Goal: Find specific page/section: Find specific page/section

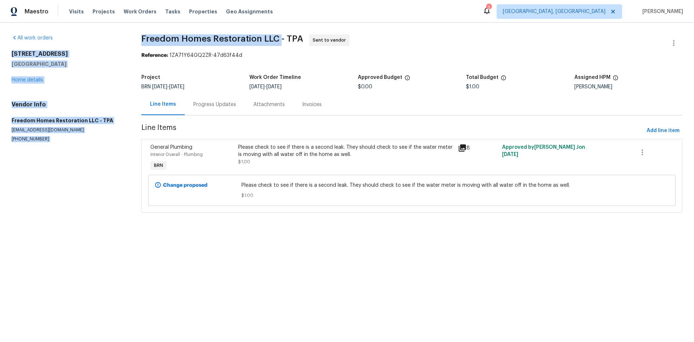
drag, startPoint x: 131, startPoint y: 39, endPoint x: 279, endPoint y: 38, distance: 148.3
click at [279, 38] on div "All work orders [STREET_ADDRESS] Home details Vendor Info Freedom Homes Restora…" at bounding box center [347, 128] width 694 height 210
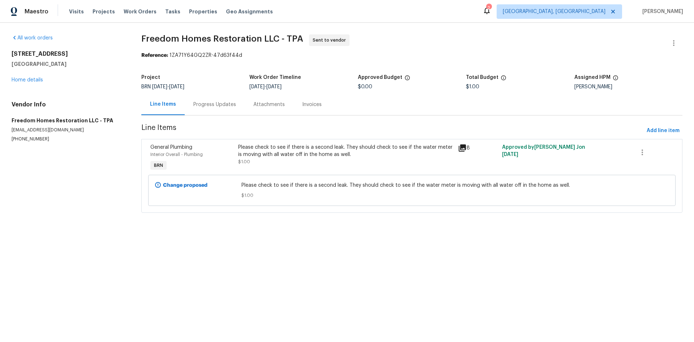
click at [247, 65] on section "Freedom Homes Restoration LLC - TPA Sent to vendor Reference: 1ZA71Y64GQ2ZR-47d…" at bounding box center [411, 127] width 541 height 187
drag, startPoint x: 142, startPoint y: 38, endPoint x: 275, endPoint y: 39, distance: 132.7
click at [275, 39] on span "Freedom Homes Restoration LLC - TPA" at bounding box center [222, 38] width 162 height 9
click at [195, 37] on span "Freedom Homes Restoration LLC - TPA" at bounding box center [222, 38] width 162 height 9
drag, startPoint x: 136, startPoint y: 41, endPoint x: 278, endPoint y: 33, distance: 142.3
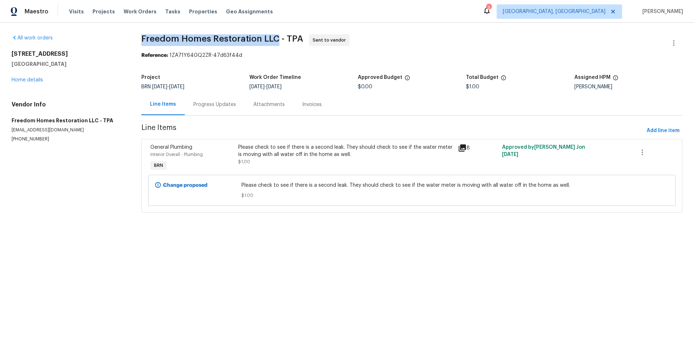
click at [278, 33] on div "All work orders [STREET_ADDRESS] Home details Vendor Info Freedom Homes Restora…" at bounding box center [347, 128] width 694 height 210
copy span "Freedom Homes Restoration LLC"
click at [228, 39] on span "Freedom Homes Restoration LLC - TPA" at bounding box center [222, 38] width 162 height 9
click at [158, 87] on span "[DATE]" at bounding box center [159, 86] width 15 height 5
drag, startPoint x: 584, startPoint y: 88, endPoint x: 168, endPoint y: 39, distance: 419.0
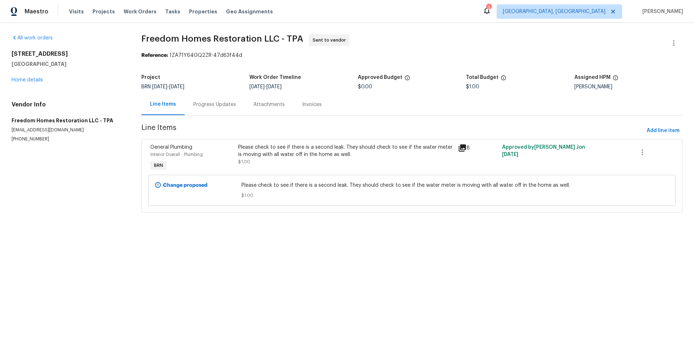
click at [133, 43] on div "All work orders [STREET_ADDRESS] Home details Vendor Info Freedom Homes Restora…" at bounding box center [347, 128] width 694 height 210
click at [261, 57] on div "Reference: 1ZA71Y64GQ2ZR-47d63f44d" at bounding box center [411, 55] width 541 height 7
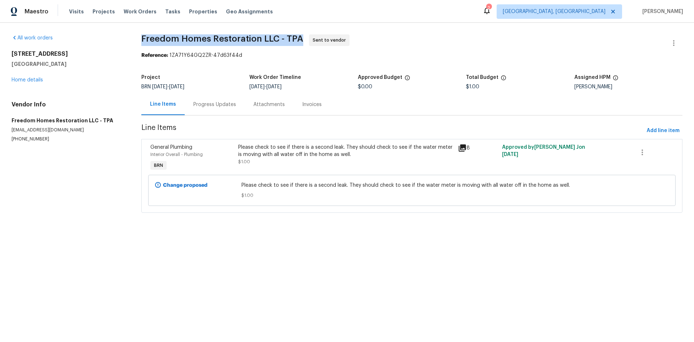
drag, startPoint x: 138, startPoint y: 37, endPoint x: 300, endPoint y: 29, distance: 162.2
click at [300, 29] on div "All work orders [STREET_ADDRESS] Home details Vendor Info Freedom Homes Restora…" at bounding box center [347, 128] width 694 height 210
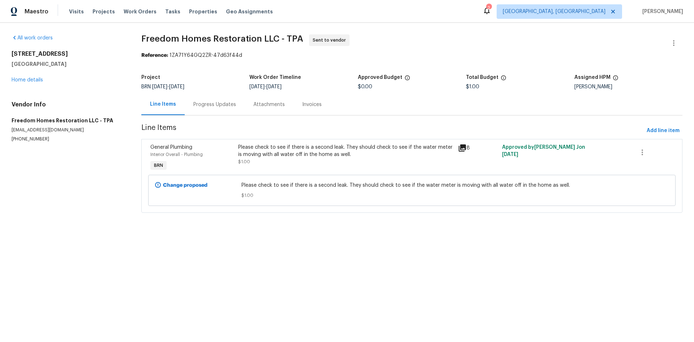
click at [252, 54] on div "Reference: 1ZA71Y64GQ2ZR-47d63f44d" at bounding box center [411, 55] width 541 height 7
